Goal: Find specific page/section

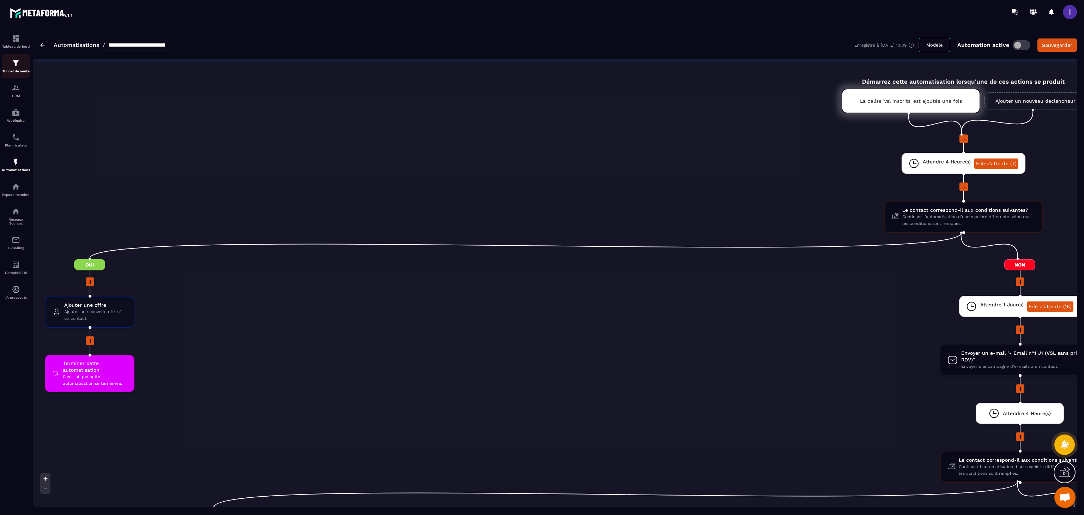
scroll to position [0, 812]
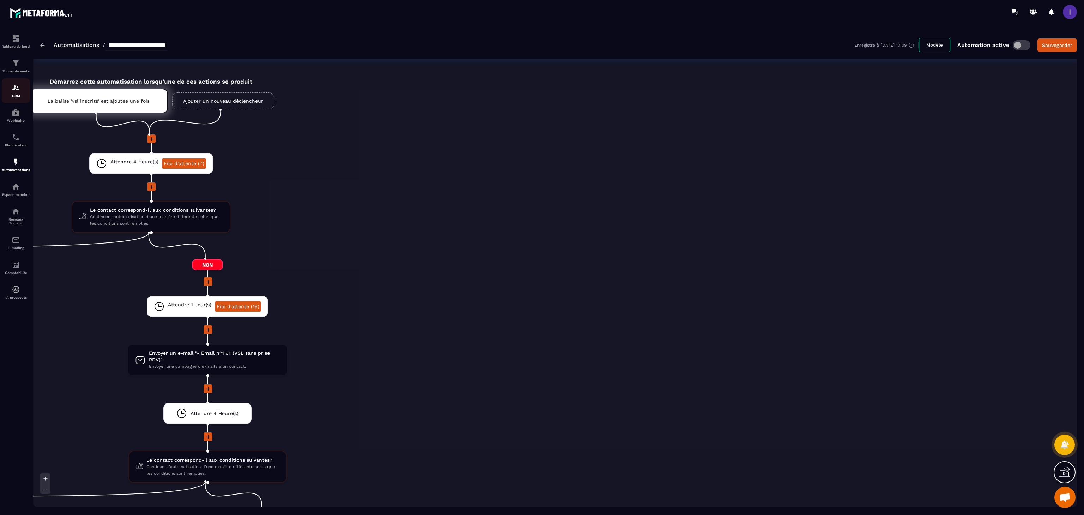
click at [11, 92] on div "CRM" at bounding box center [16, 91] width 28 height 14
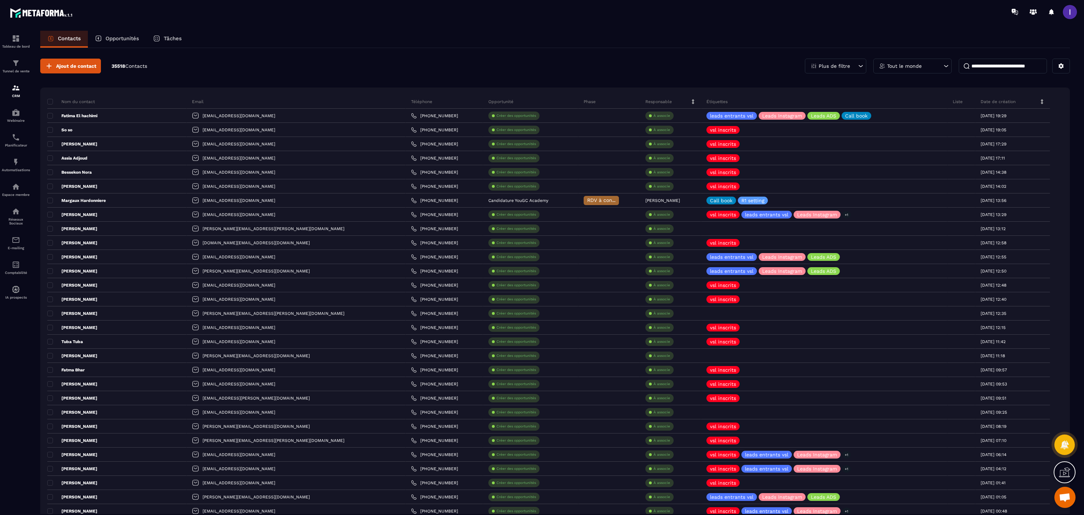
click at [132, 40] on p "Opportunités" at bounding box center [122, 38] width 34 height 6
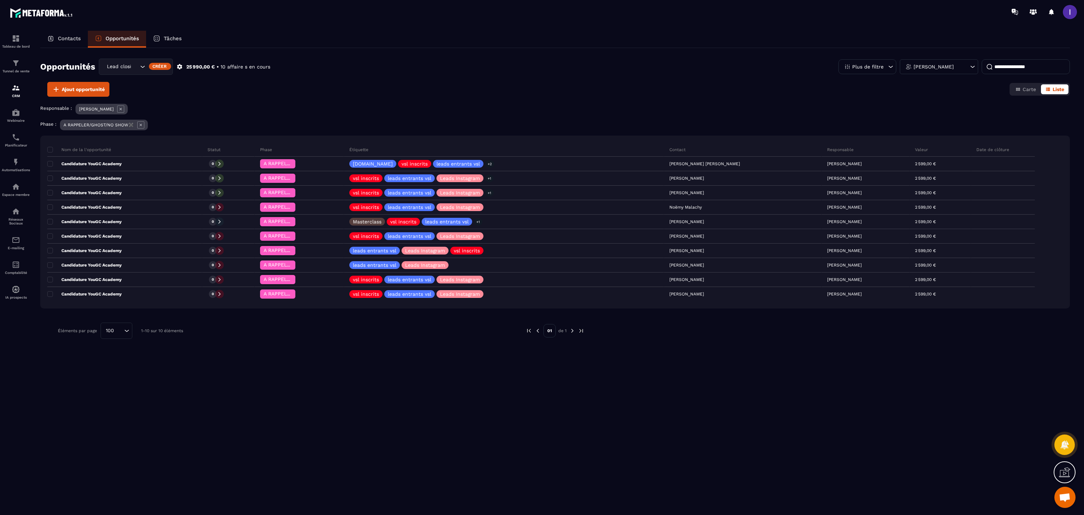
click at [123, 111] on icon at bounding box center [120, 108] width 7 height 7
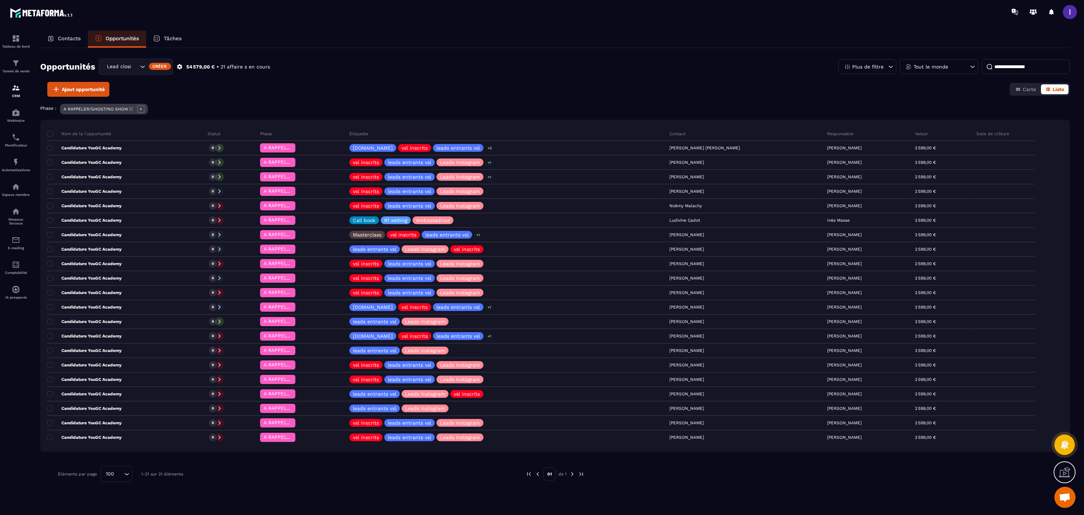
click at [141, 109] on icon at bounding box center [140, 108] width 7 height 7
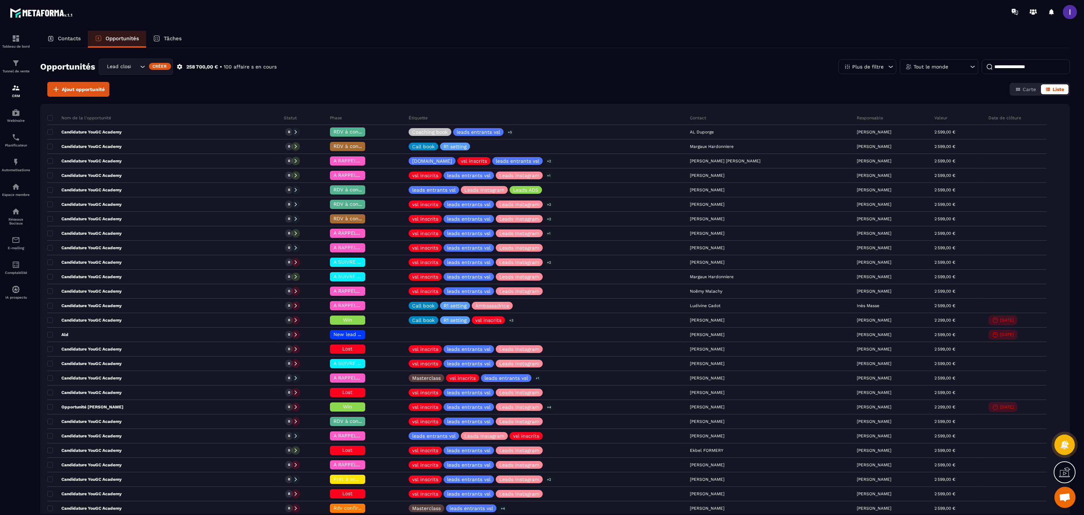
click at [922, 69] on p "Tout le monde" at bounding box center [930, 66] width 35 height 5
click at [914, 104] on input "text" at bounding box center [938, 100] width 71 height 16
